Goal: Task Accomplishment & Management: Manage account settings

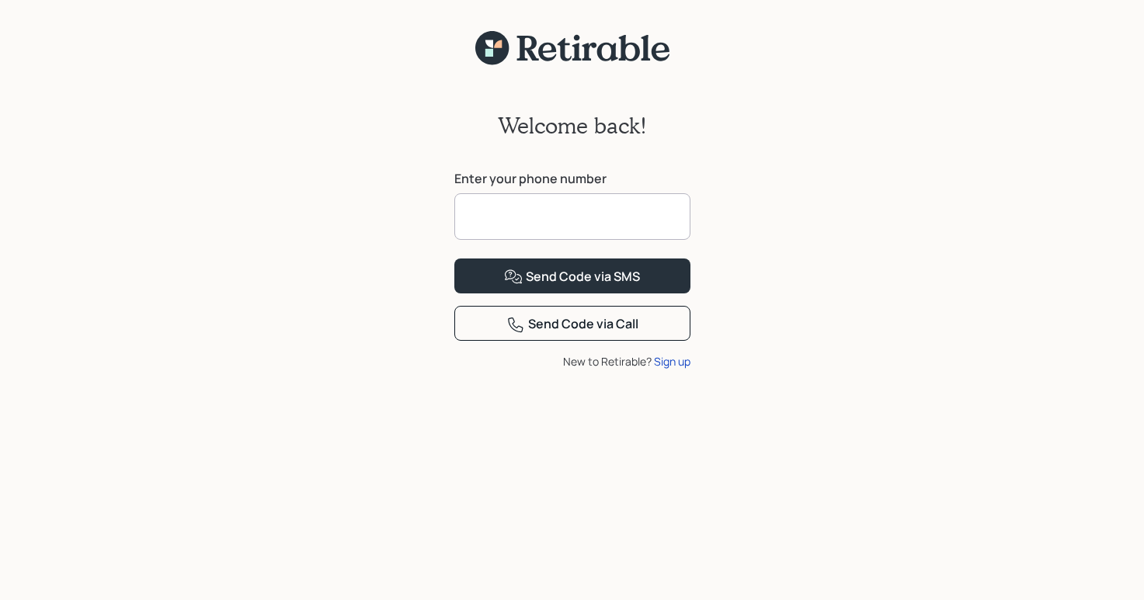
click at [527, 213] on input at bounding box center [572, 216] width 236 height 47
type input "**********"
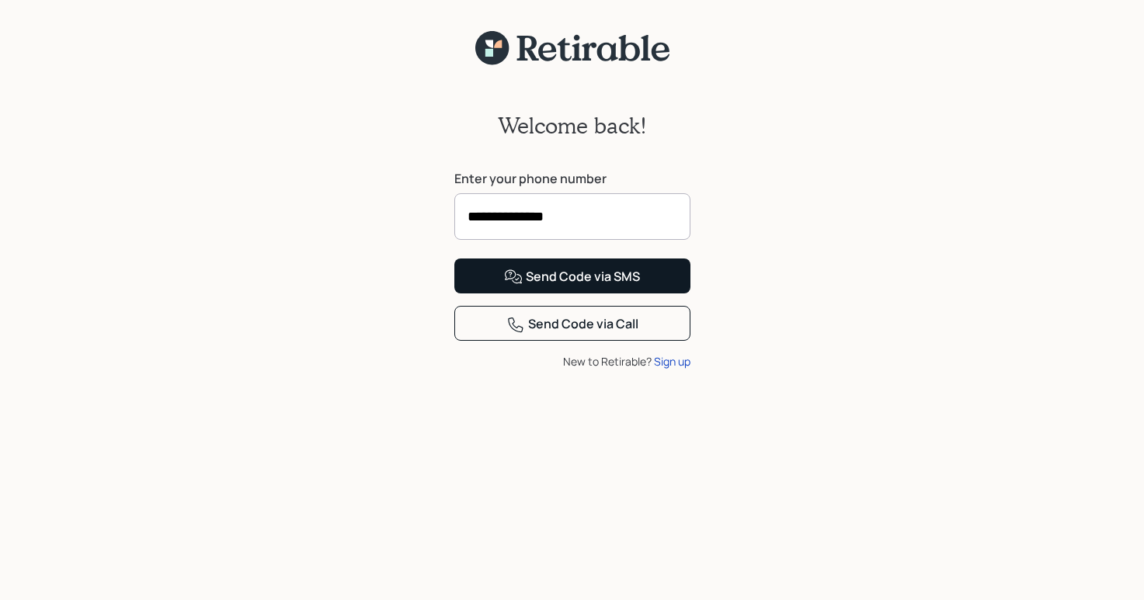
click at [562, 287] on div "Send Code via SMS" at bounding box center [572, 277] width 136 height 19
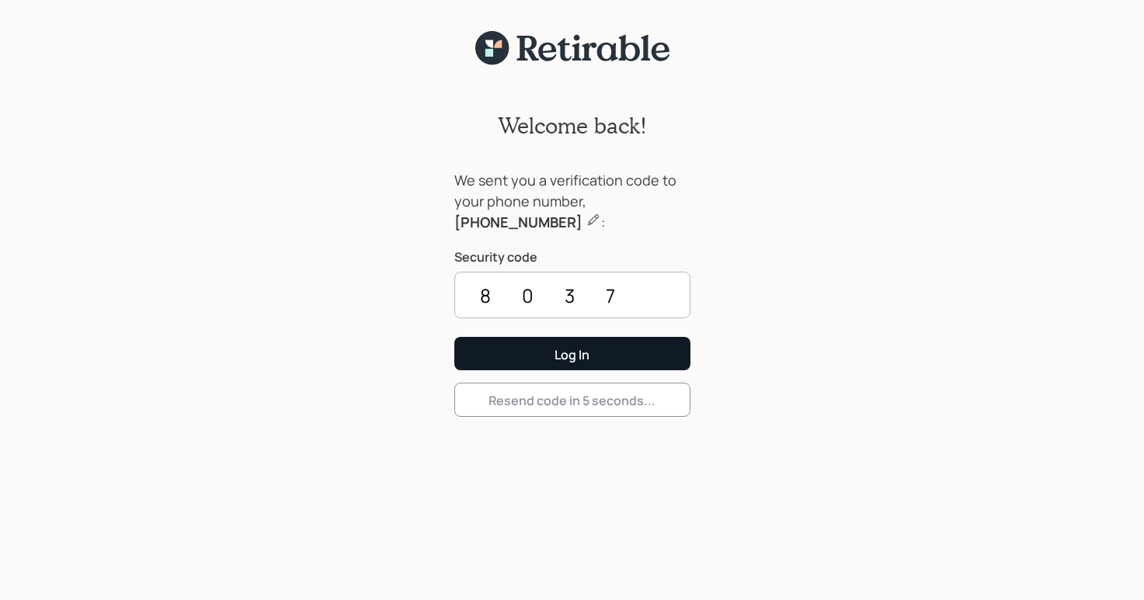
type input "8037"
click at [572, 353] on button "Log In" at bounding box center [572, 353] width 236 height 33
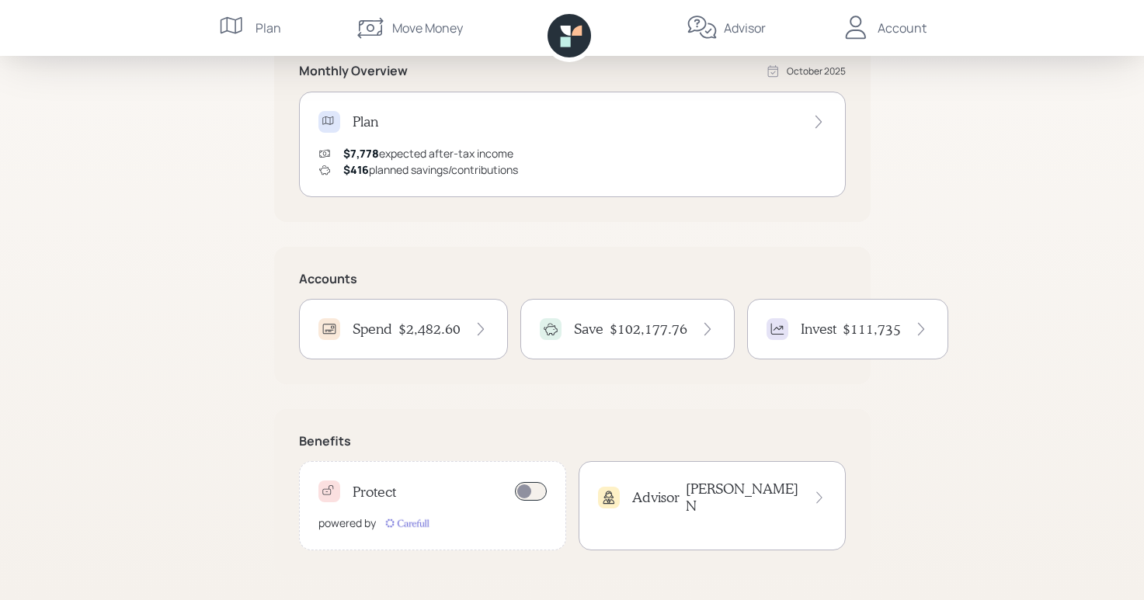
scroll to position [308, 0]
click at [836, 322] on div "Invest $111,735" at bounding box center [848, 329] width 162 height 22
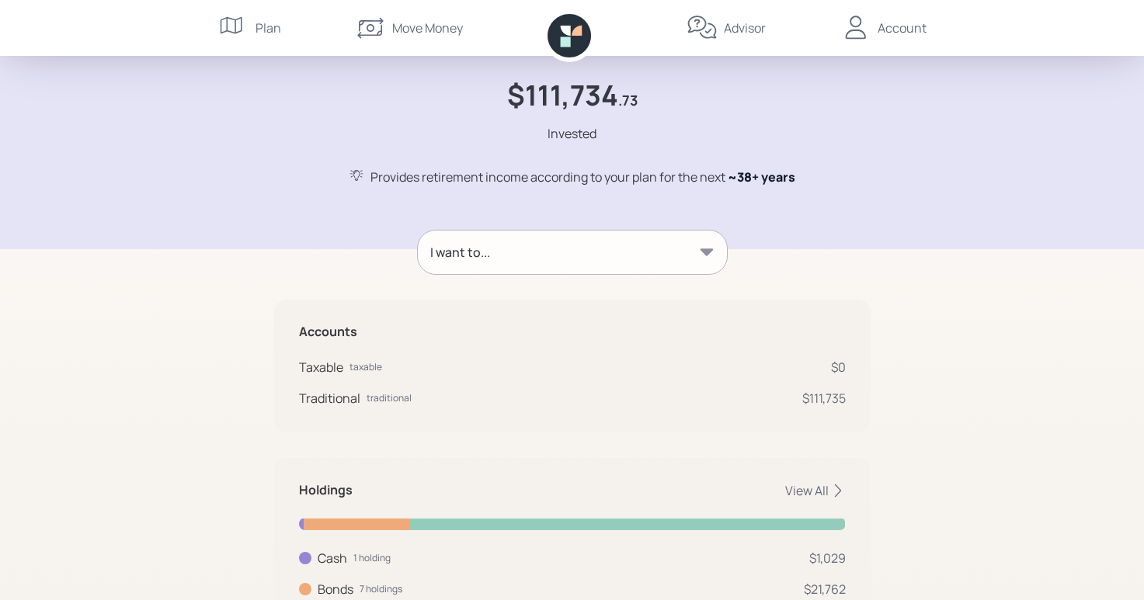
scroll to position [43, 0]
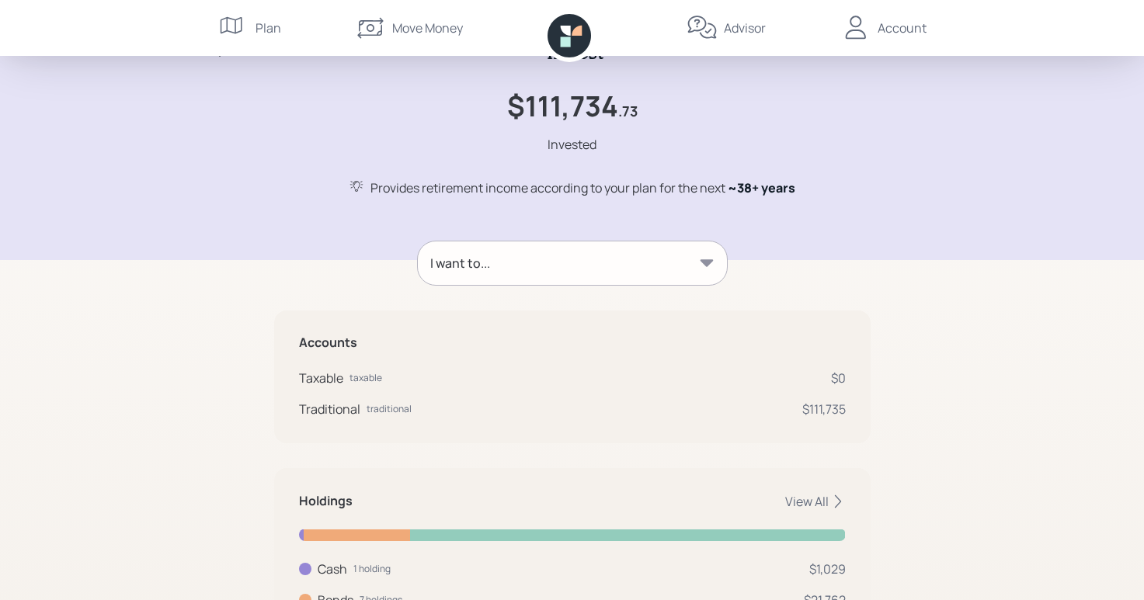
click at [565, 253] on div "I want to..." at bounding box center [572, 263] width 309 height 43
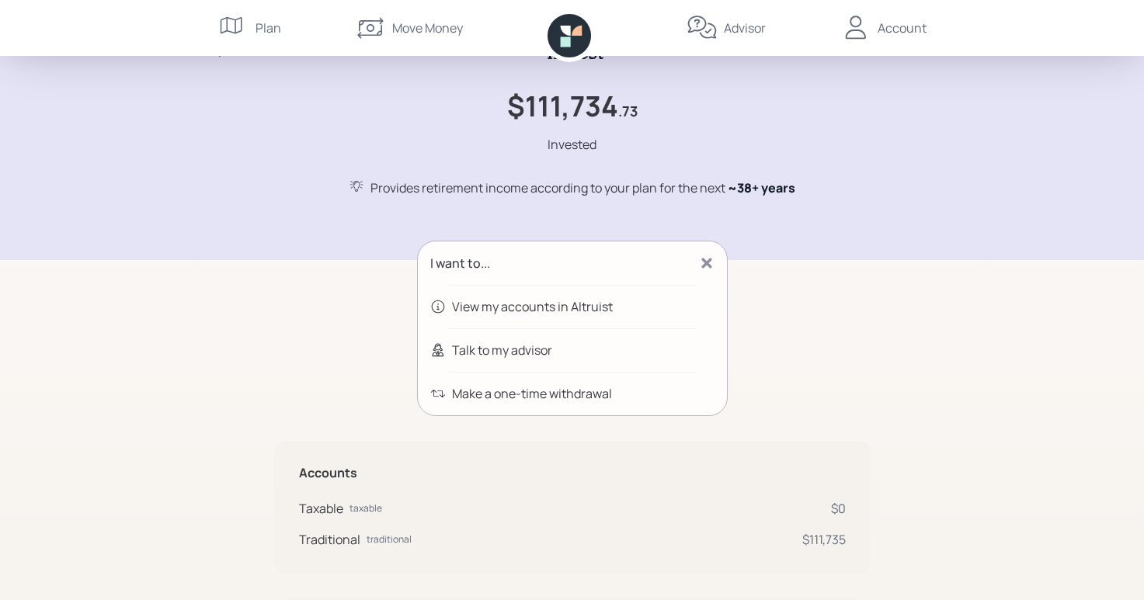
click at [534, 304] on div "View my accounts in Altruist" at bounding box center [532, 307] width 161 height 19
